Goal: Navigation & Orientation: Understand site structure

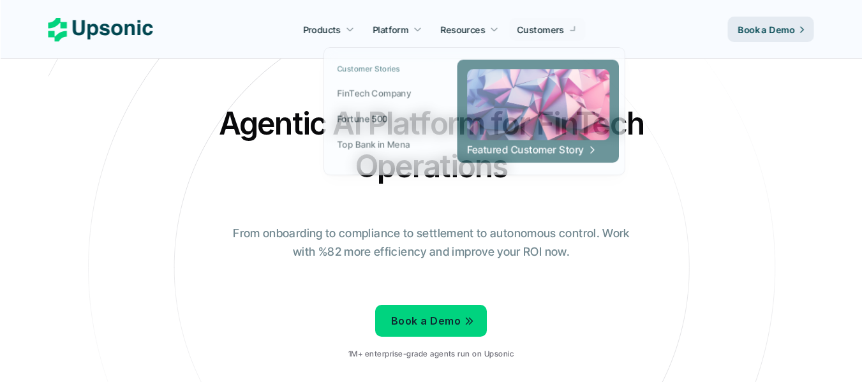
click at [545, 33] on p "Customers" at bounding box center [540, 29] width 47 height 13
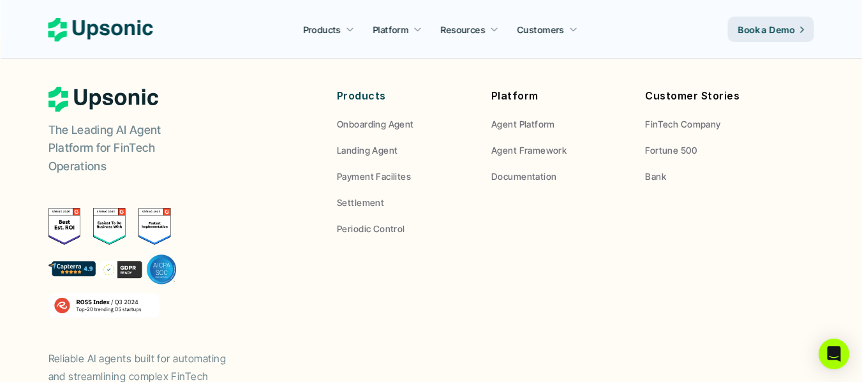
scroll to position [4938, 0]
